Goal: Task Accomplishment & Management: Use online tool/utility

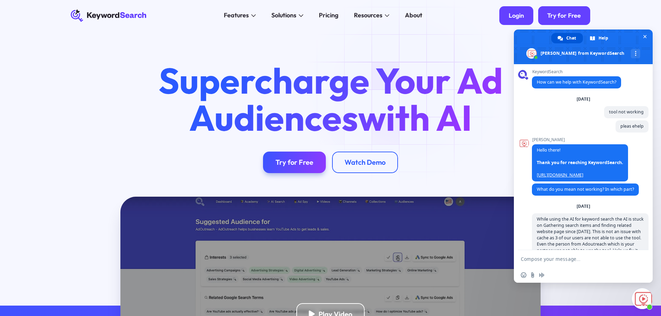
click at [516, 14] on div "Login" at bounding box center [516, 16] width 15 height 8
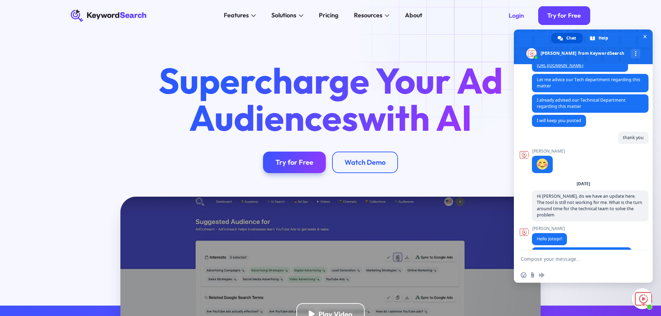
scroll to position [521, 0]
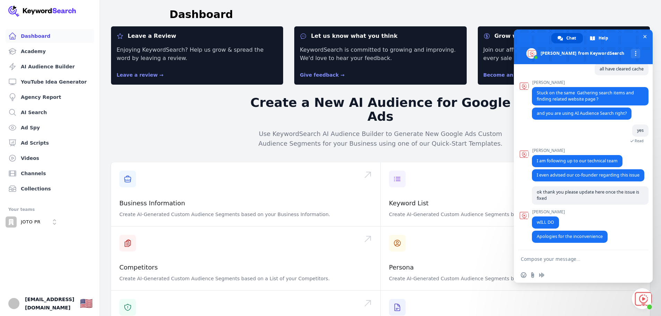
scroll to position [521, 0]
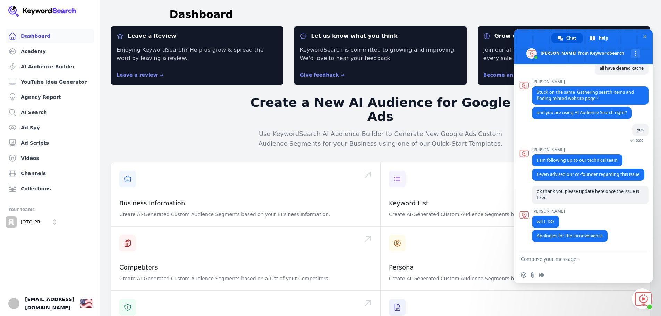
click at [553, 259] on textarea "Compose your message..." at bounding box center [576, 259] width 110 height 6
type textarea "Hi [PERSON_NAME] checking for update"
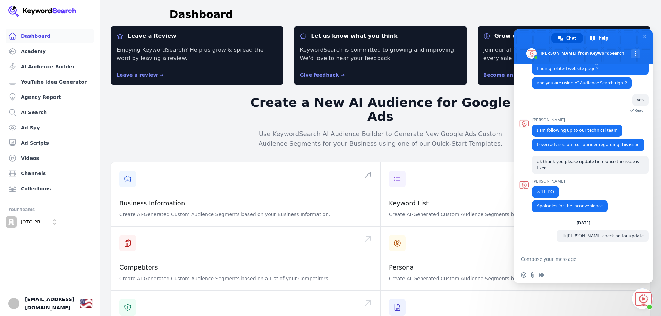
scroll to position [550, 0]
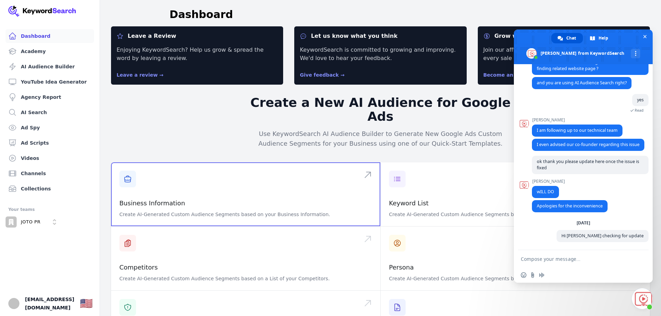
click at [165, 185] on span at bounding box center [245, 194] width 269 height 64
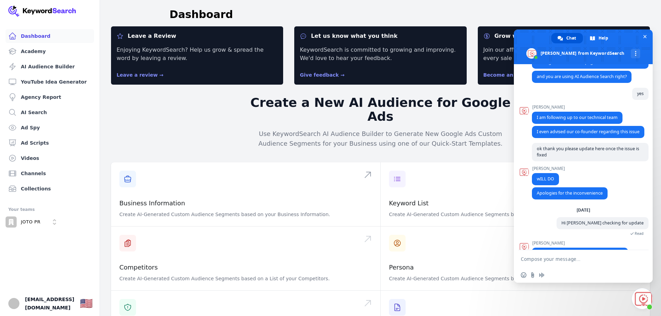
type textarea "hat"
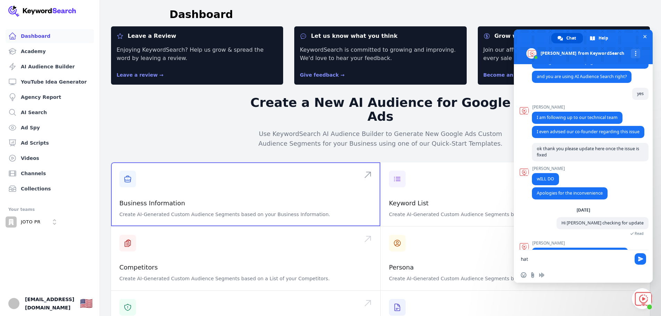
scroll to position [634, 0]
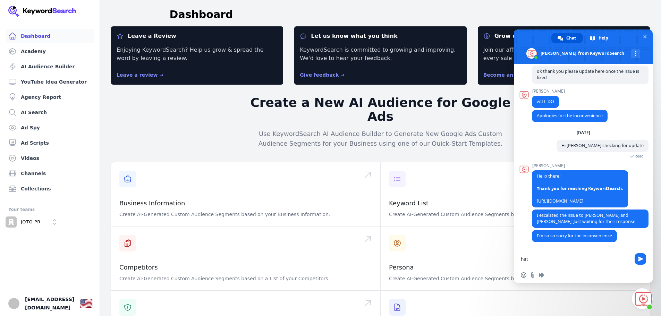
drag, startPoint x: 548, startPoint y: 261, endPoint x: 484, endPoint y: 261, distance: 64.2
click at [484, 261] on body "Dashboard Academy AI Audience Builder YouTube Idea Generator Agency Report AI S…" at bounding box center [330, 158] width 661 height 316
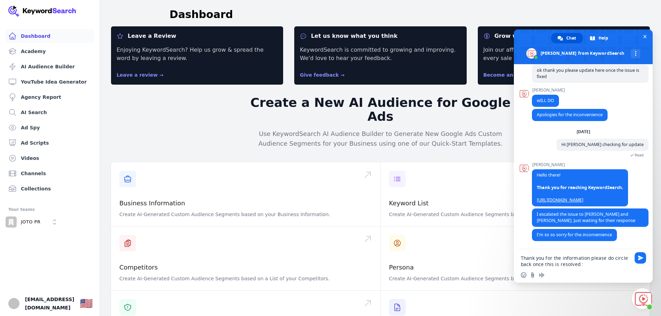
scroll to position [0, 0]
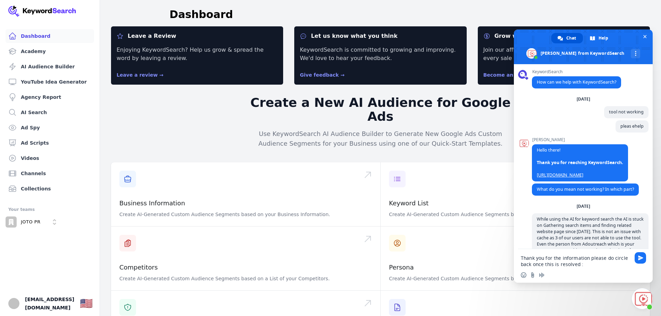
type textarea "Thank you for the information please do circle back once this is resolved :)"
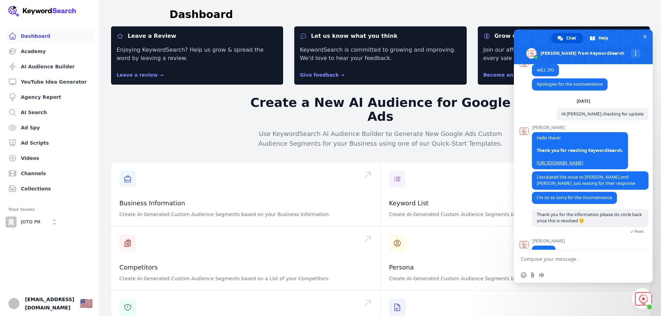
scroll to position [681, 0]
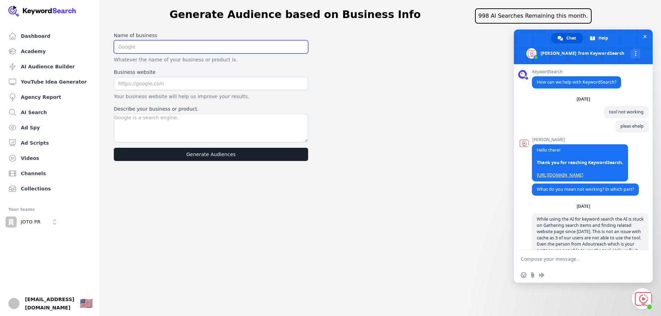
click at [157, 46] on input "text" at bounding box center [211, 46] width 194 height 13
type input "JOTO PR Disruptors"
click at [158, 89] on input "text" at bounding box center [211, 83] width 194 height 13
type input "[DOMAIN_NAME]"
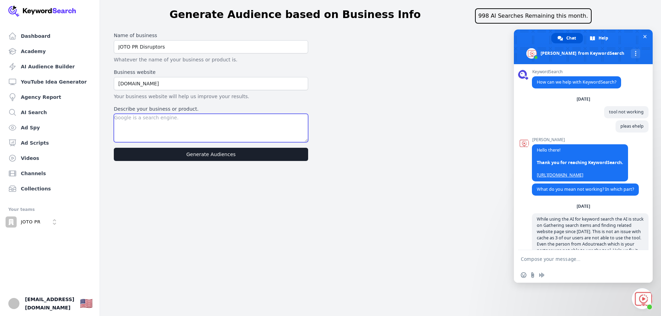
click at [180, 126] on textarea "Describe your business or product." at bounding box center [211, 128] width 194 height 28
type textarea "PR agency which is result driven"
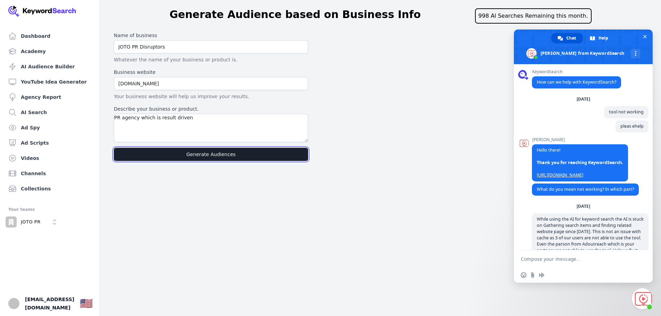
click at [213, 158] on button "Generate Audiences" at bounding box center [211, 154] width 194 height 13
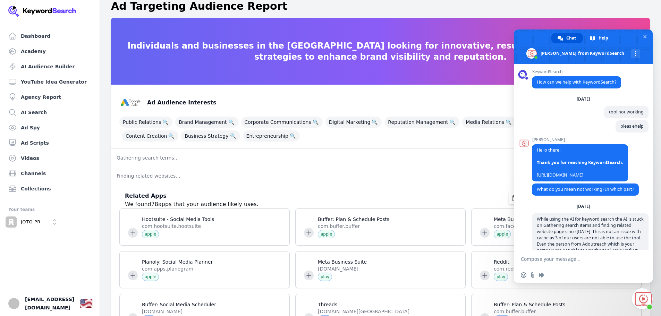
scroll to position [620, 0]
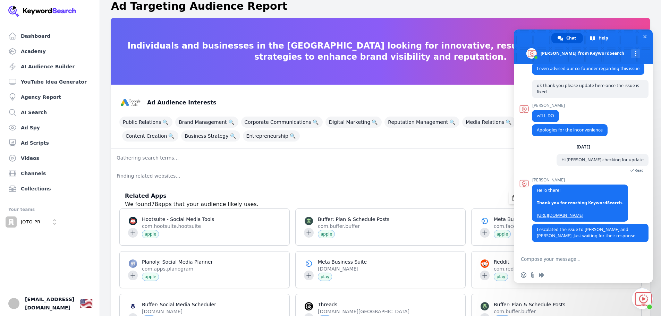
click at [548, 259] on textarea "Compose your message..." at bounding box center [576, 259] width 110 height 6
click at [549, 259] on textarea "thank you what" at bounding box center [576, 259] width 110 height 6
click at [549, 259] on textarea "hat" at bounding box center [576, 259] width 110 height 6
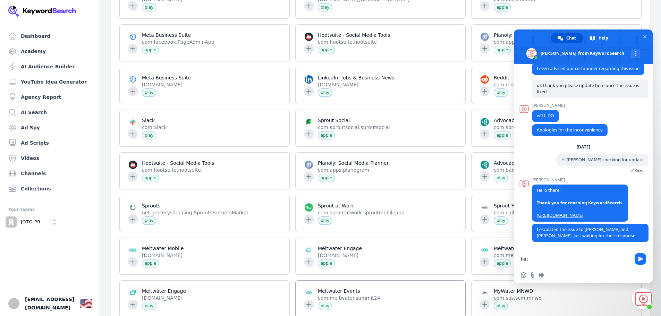
type textarea "hat"
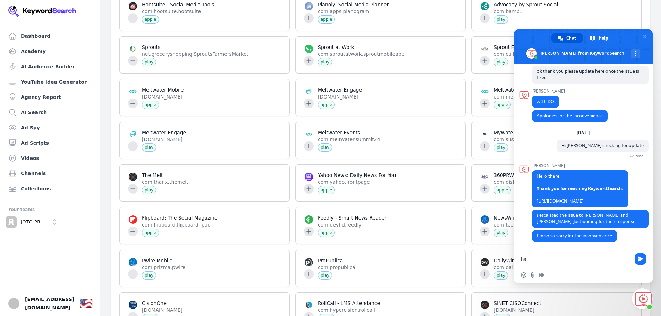
scroll to position [564, 0]
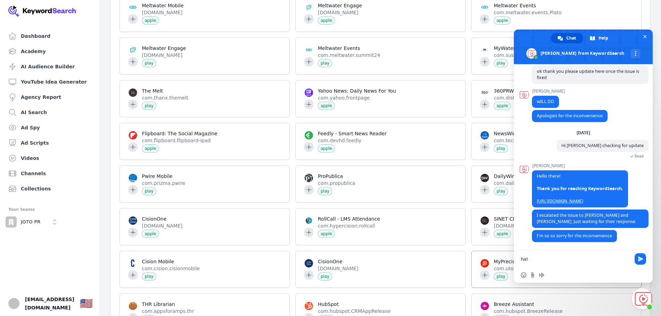
drag, startPoint x: 557, startPoint y: 257, endPoint x: 488, endPoint y: 261, distance: 69.9
type textarea "tHThank you for the update oplease"
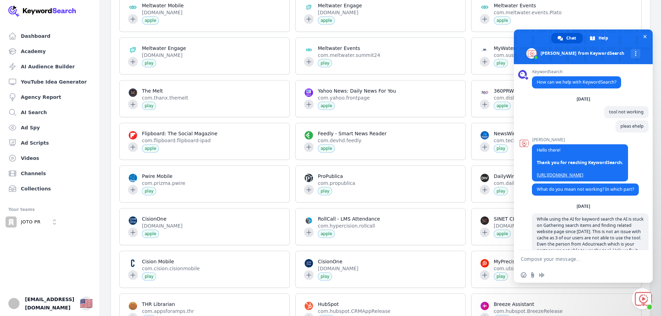
scroll to position [564, 0]
